Goal: Book appointment/travel/reservation

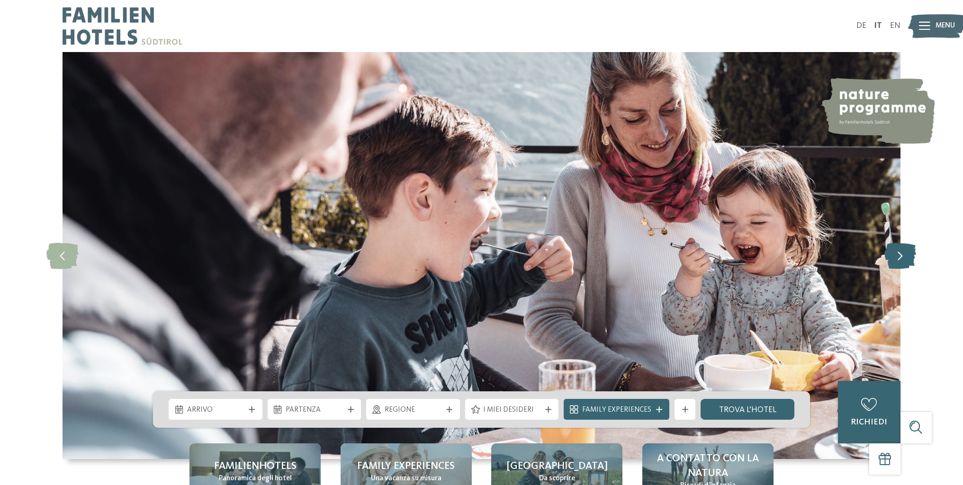
click at [906, 261] on icon at bounding box center [900, 255] width 32 height 26
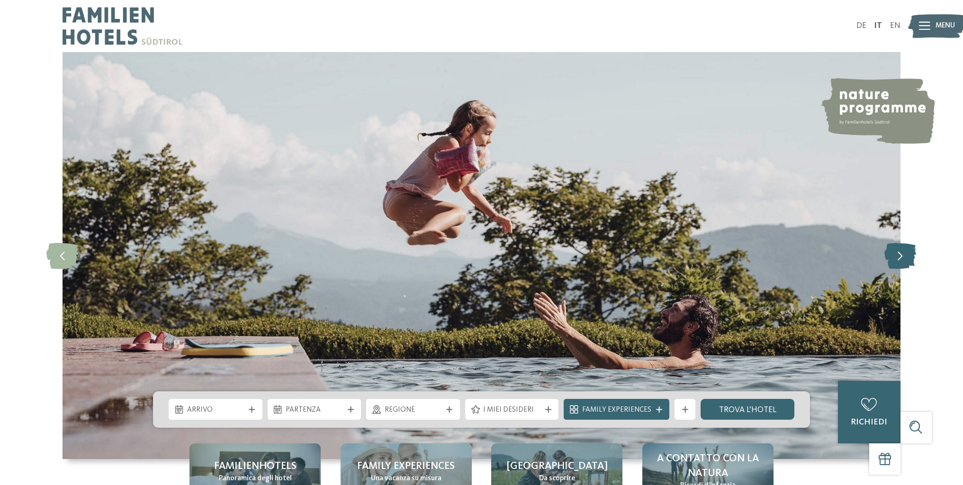
click at [906, 261] on icon at bounding box center [900, 255] width 32 height 26
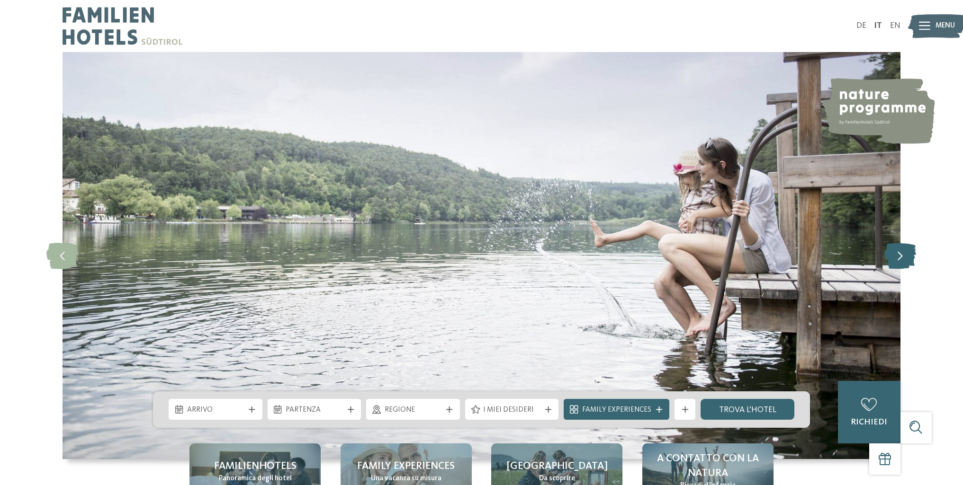
click at [906, 261] on icon at bounding box center [900, 255] width 32 height 26
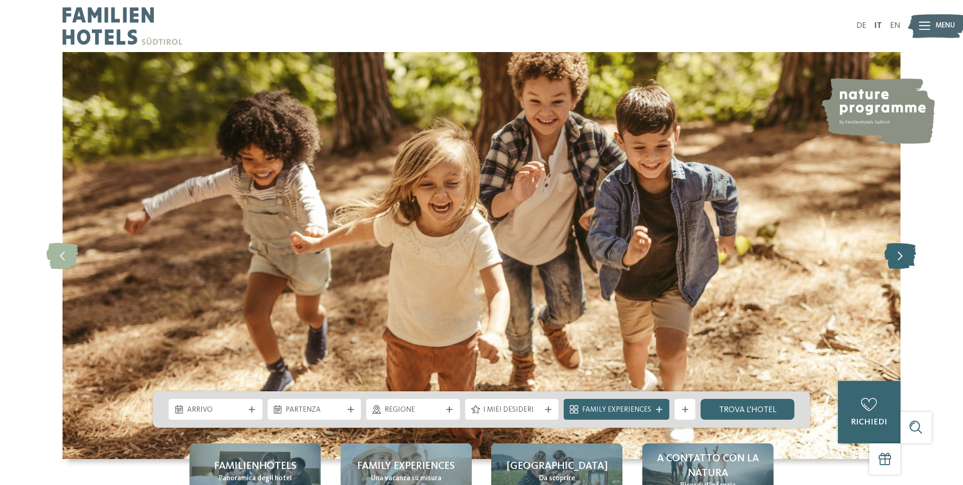
click at [906, 261] on icon at bounding box center [900, 255] width 32 height 26
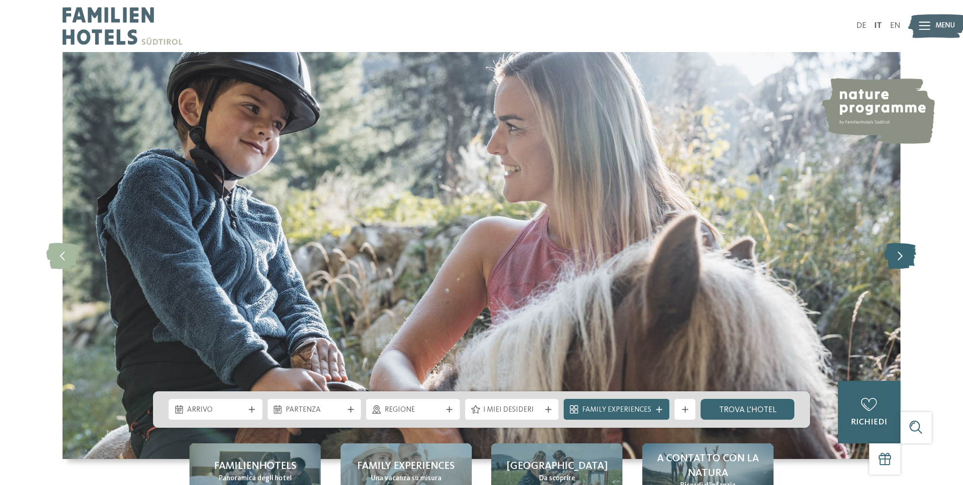
click at [906, 261] on icon at bounding box center [900, 255] width 32 height 26
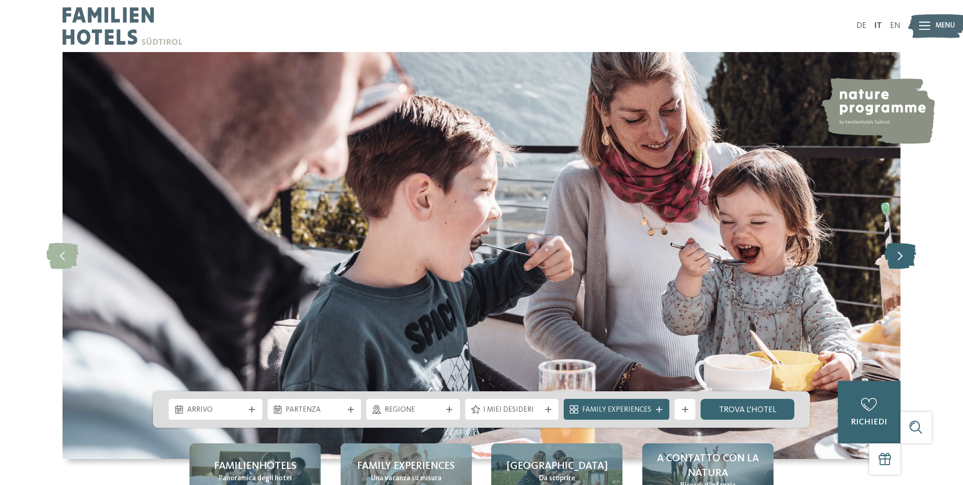
click at [906, 261] on icon at bounding box center [900, 255] width 32 height 26
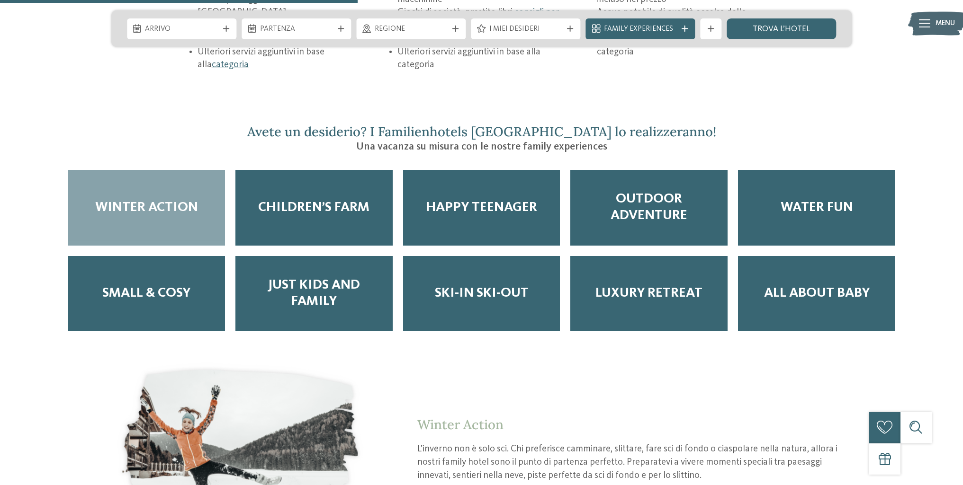
scroll to position [1752, 0]
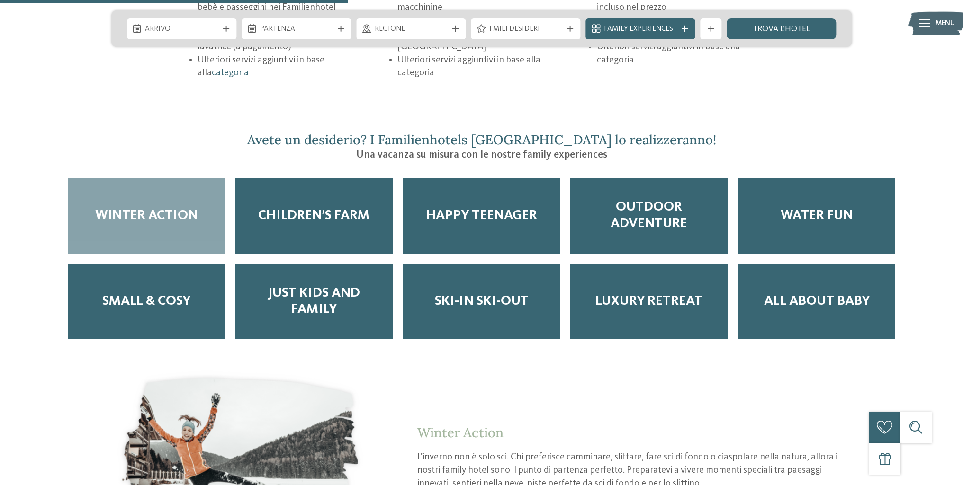
click at [172, 201] on div "Winter Action" at bounding box center [146, 216] width 157 height 76
click at [174, 208] on span "Winter Action" at bounding box center [146, 216] width 103 height 16
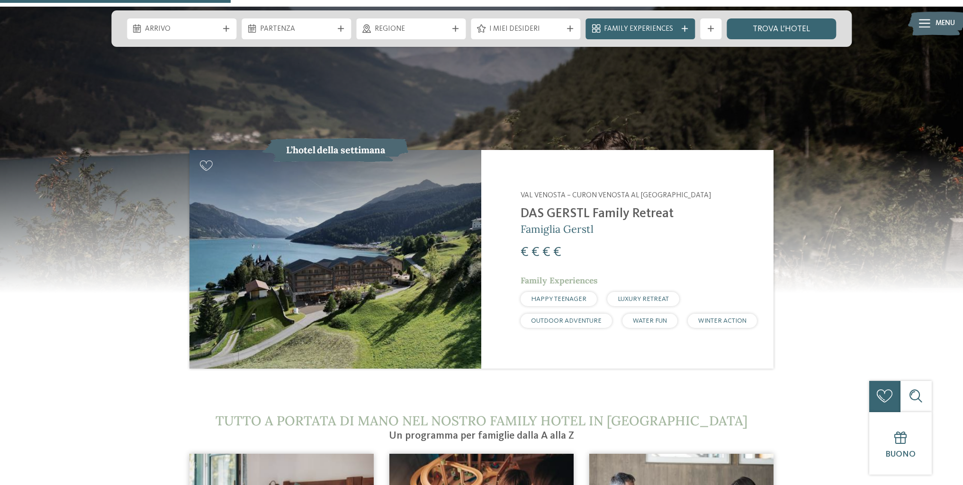
scroll to position [1089, 0]
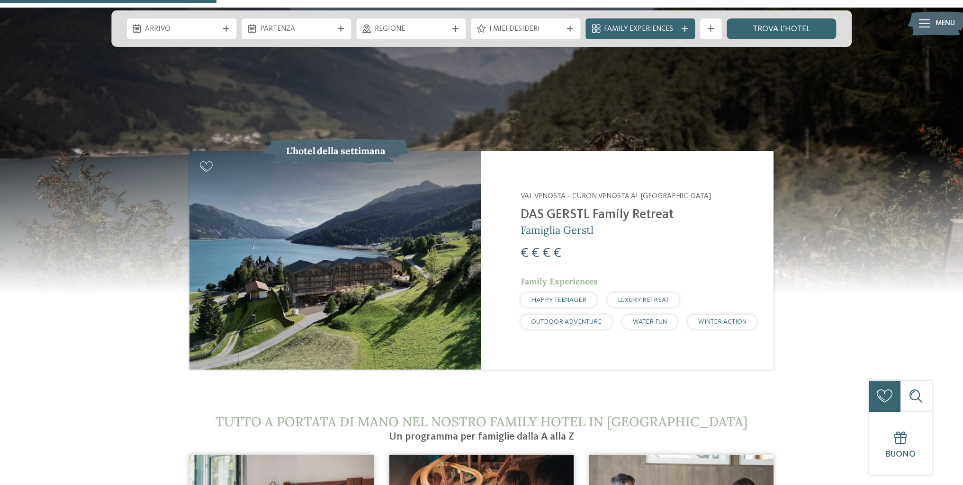
click at [357, 232] on img at bounding box center [335, 260] width 292 height 219
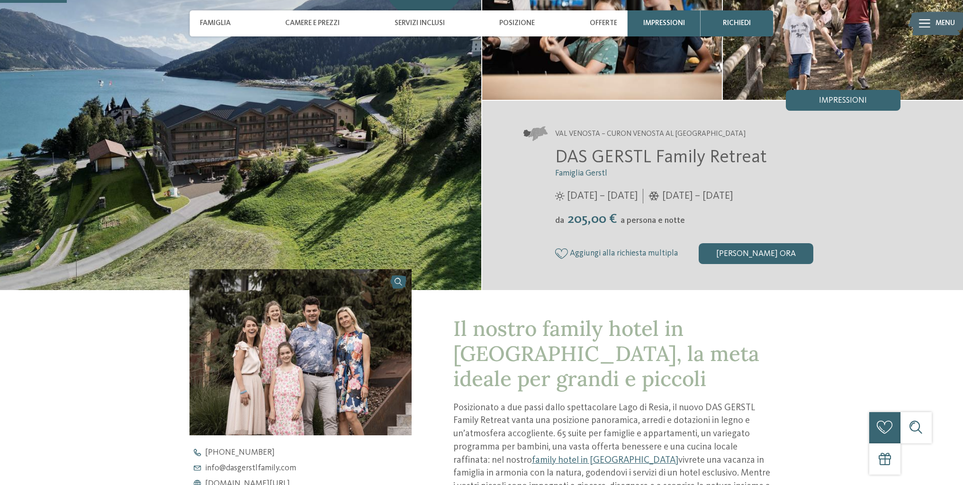
scroll to position [237, 0]
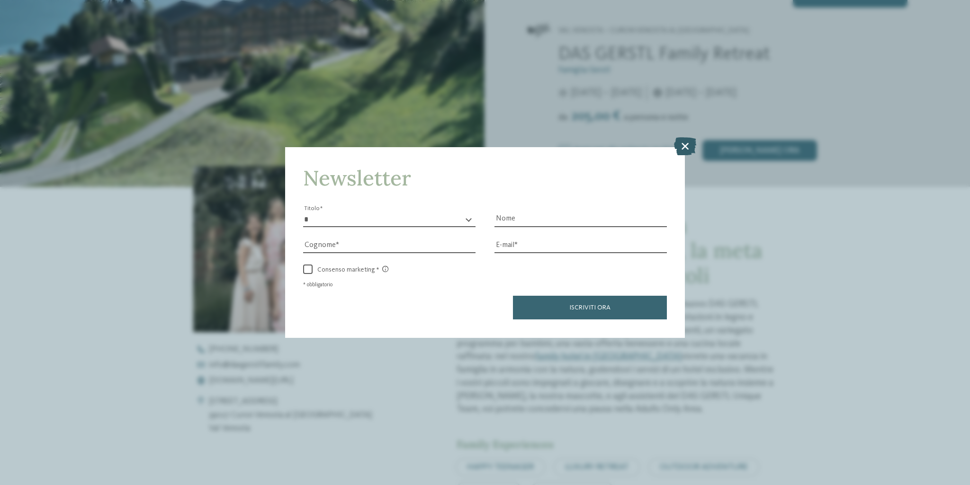
click at [688, 137] on icon at bounding box center [685, 146] width 22 height 18
